Goal: Information Seeking & Learning: Learn about a topic

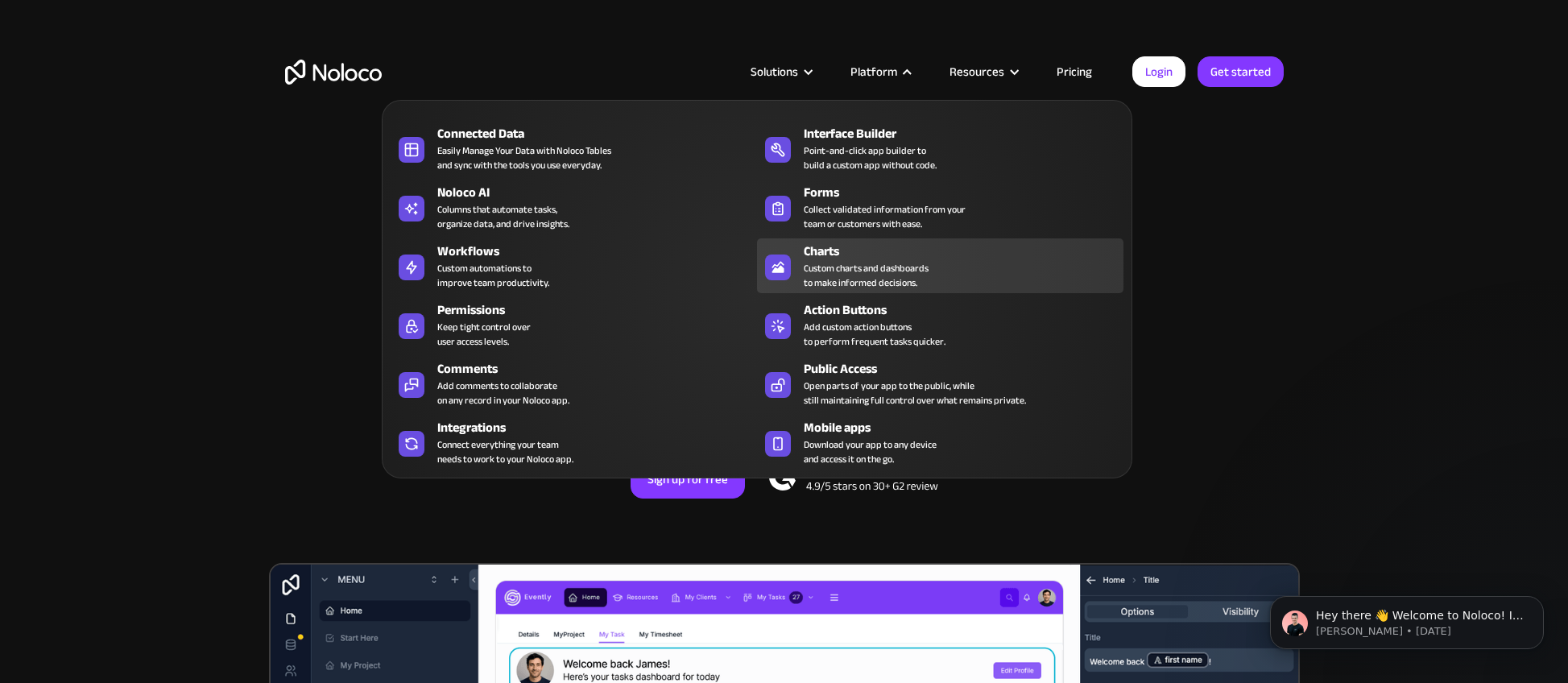
click at [820, 263] on div "Custom charts and dashboards to make informed decisions." at bounding box center [866, 275] width 125 height 29
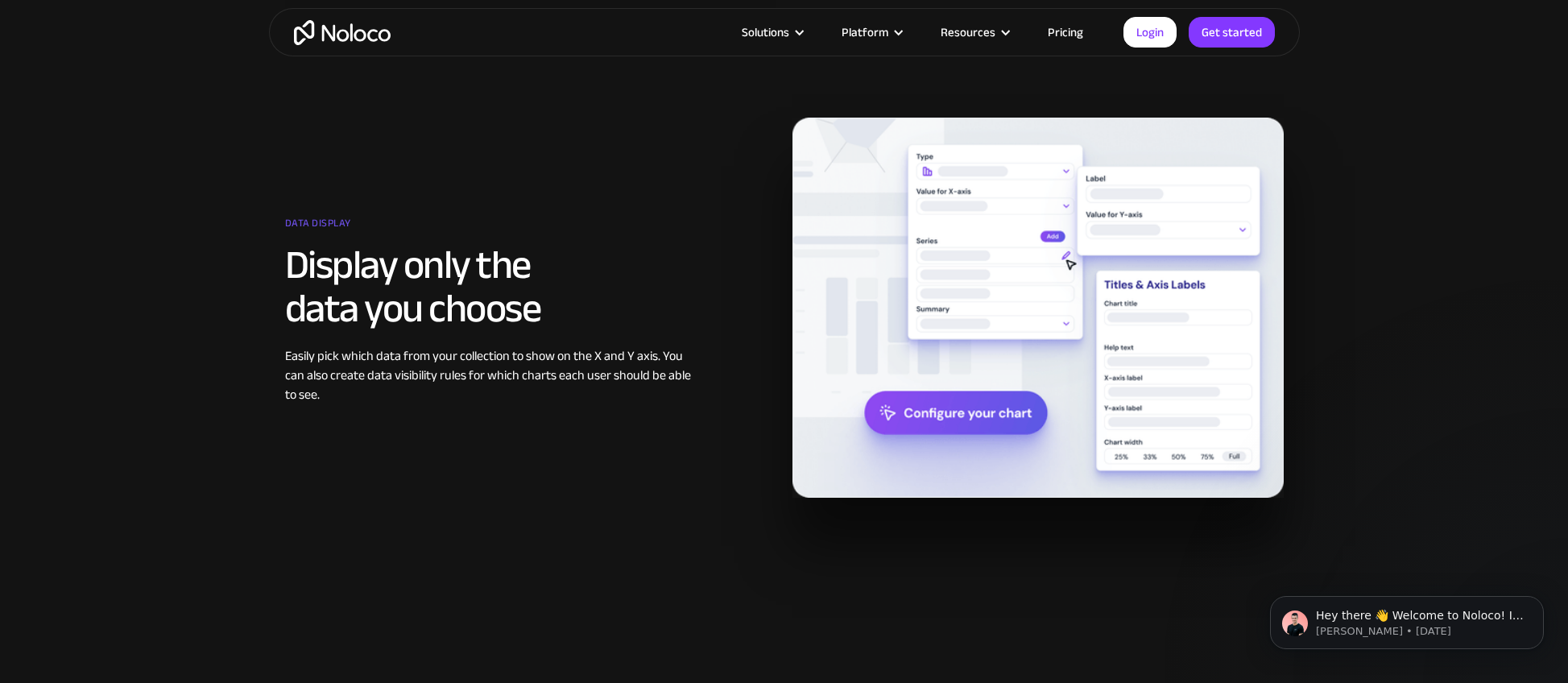
scroll to position [1876, 0]
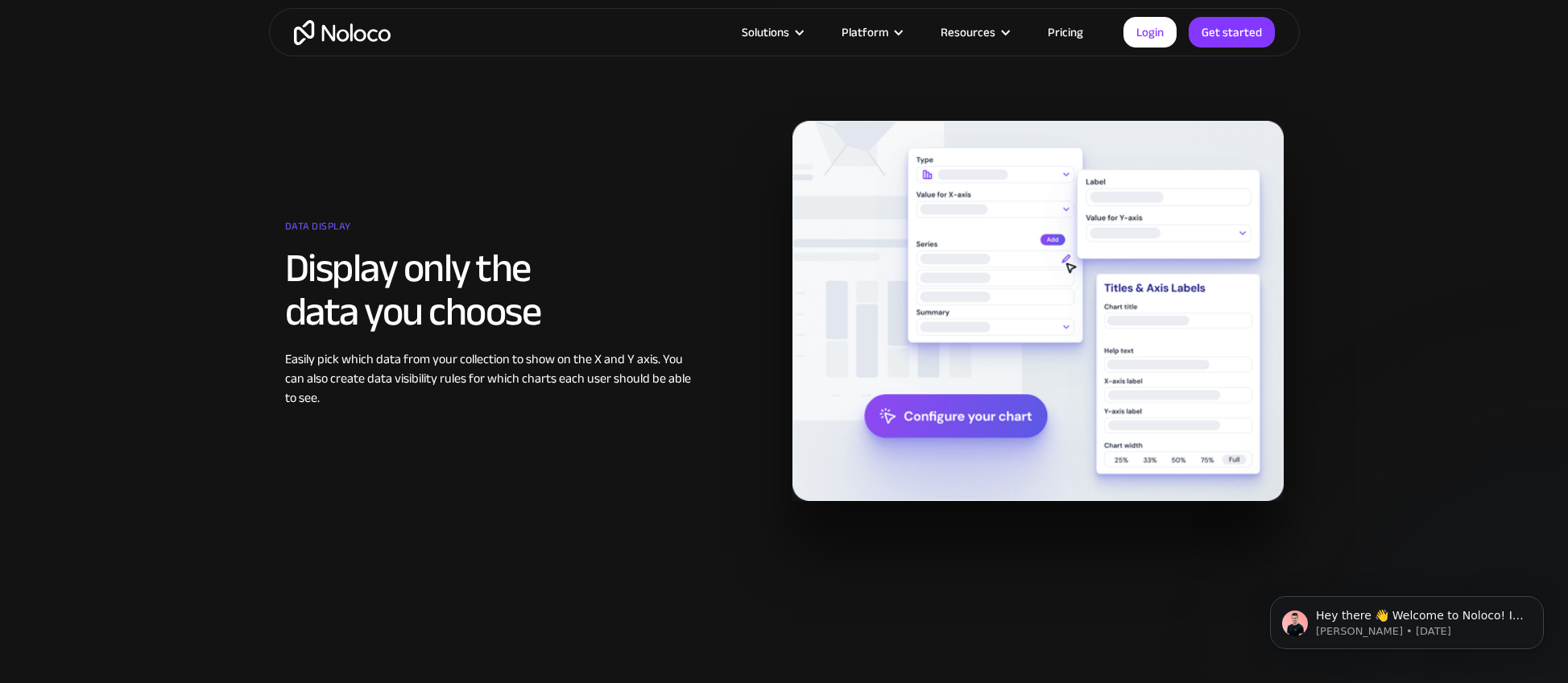
click at [976, 425] on img at bounding box center [1038, 311] width 491 height 380
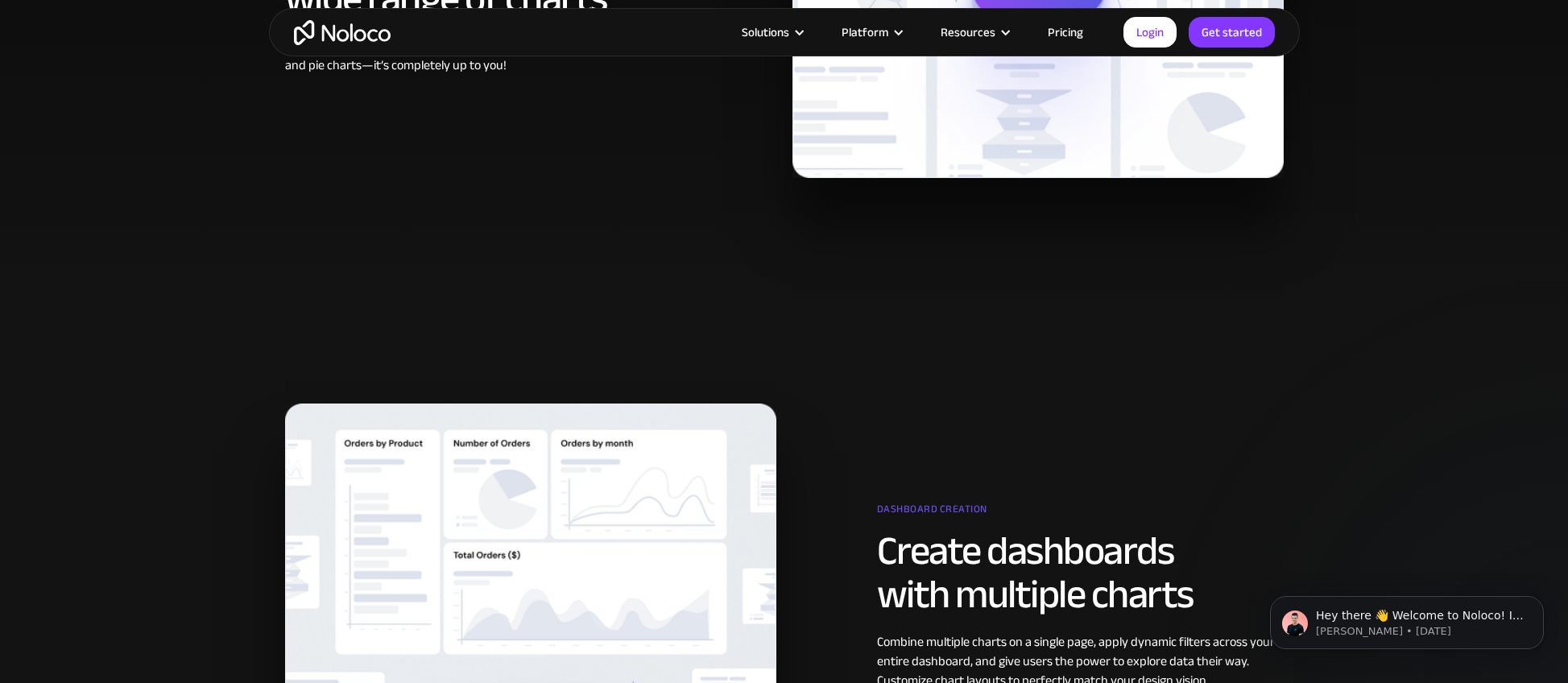
scroll to position [535, 0]
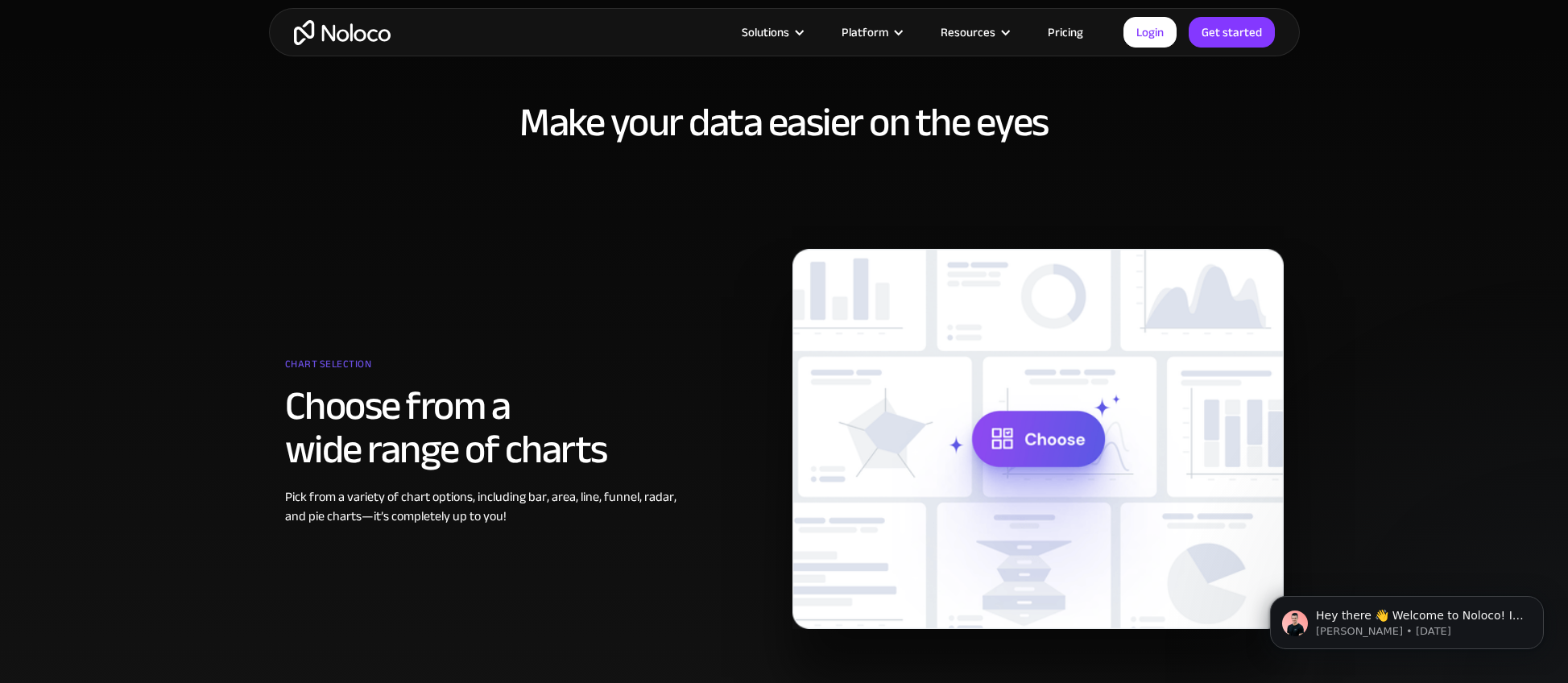
click at [686, 334] on div "Chart selection Choose from a wide range of charts Pick from a variety of chart…" at bounding box center [784, 440] width 1014 height 380
click at [1040, 444] on img at bounding box center [1038, 440] width 491 height 380
click at [1030, 442] on img at bounding box center [1038, 440] width 491 height 380
